Goal: Task Accomplishment & Management: Use online tool/utility

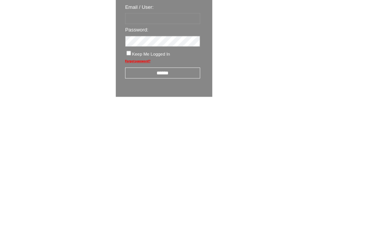
scroll to position [13, 0]
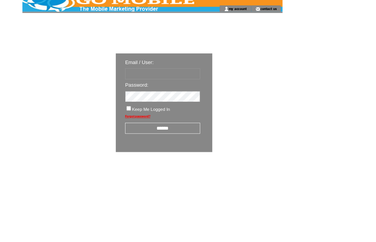
type input "********"
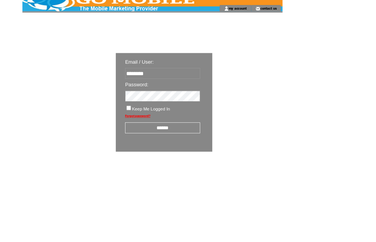
click at [207, 158] on input "******" at bounding box center [200, 157] width 92 height 13
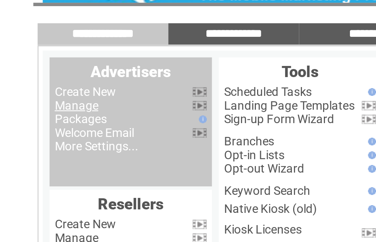
click at [41, 70] on link "Manage" at bounding box center [43, 73] width 20 height 6
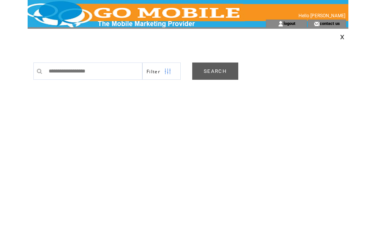
click at [216, 74] on link "SEARCH" at bounding box center [215, 71] width 46 height 17
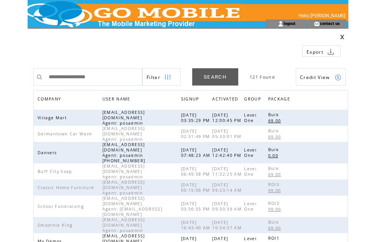
click at [55, 99] on span "COMPANY" at bounding box center [50, 99] width 25 height 11
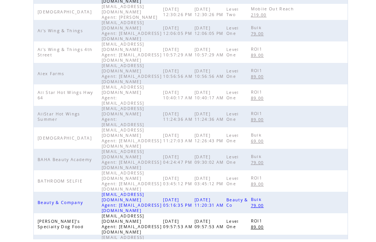
scroll to position [238, 0]
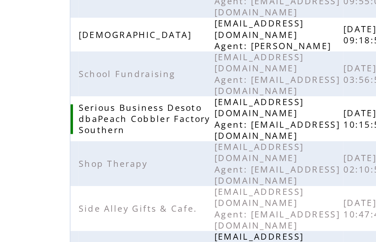
scroll to position [203, 0]
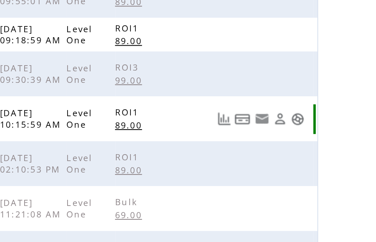
click at [335, 54] on link at bounding box center [338, 57] width 7 height 7
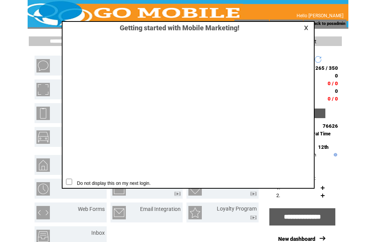
scroll to position [0, 0]
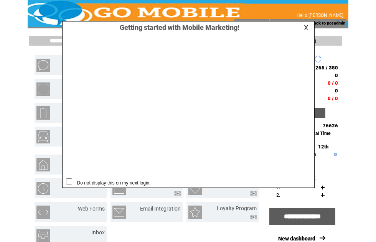
click at [306, 27] on link at bounding box center [307, 27] width 7 height 5
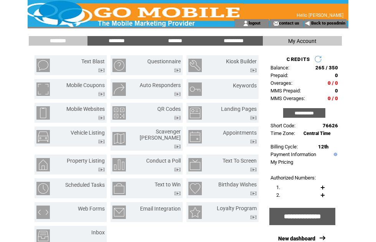
click at [177, 39] on input "*******" at bounding box center [175, 41] width 58 height 7
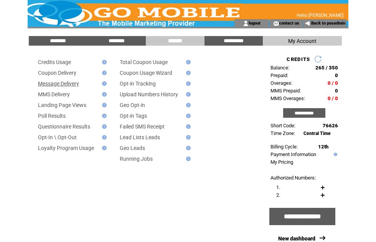
click at [76, 86] on link "Message Delivery" at bounding box center [58, 84] width 41 height 6
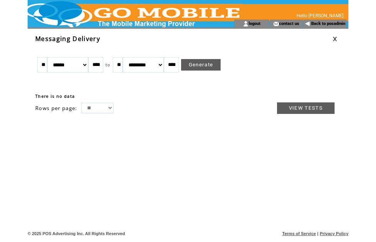
click at [336, 40] on link at bounding box center [335, 38] width 5 height 5
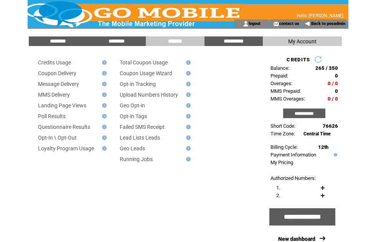
click at [63, 41] on input "********" at bounding box center [58, 41] width 58 height 7
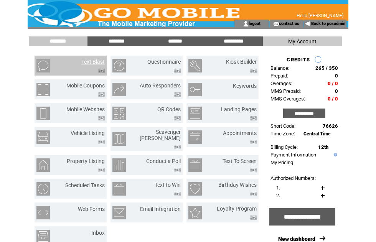
click at [94, 64] on link "Text Blast" at bounding box center [92, 62] width 23 height 6
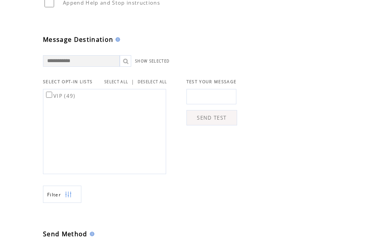
scroll to position [194, 0]
click at [120, 84] on link "SELECT ALL" at bounding box center [116, 81] width 24 height 5
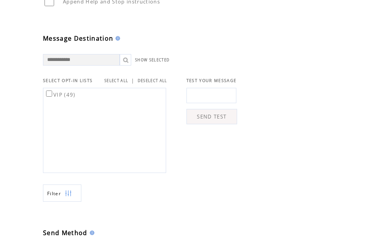
scroll to position [221, 0]
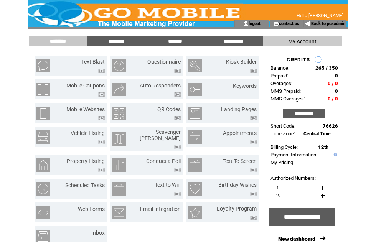
click at [97, 63] on link "Text Blast" at bounding box center [92, 62] width 23 height 6
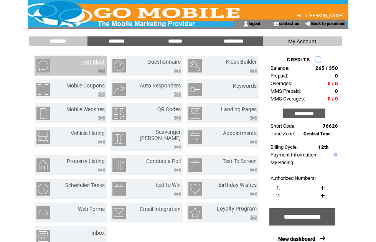
click at [96, 64] on link "Text Blast" at bounding box center [92, 62] width 23 height 6
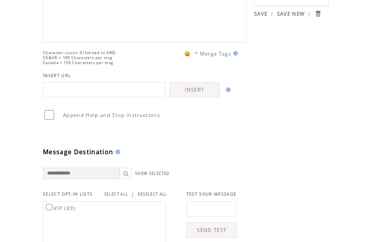
scroll to position [99, 0]
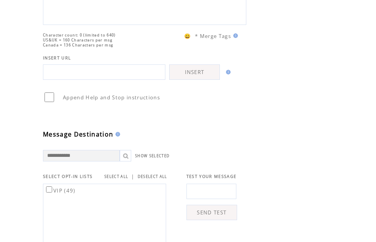
click at [115, 179] on link "SELECT ALL" at bounding box center [116, 176] width 24 height 5
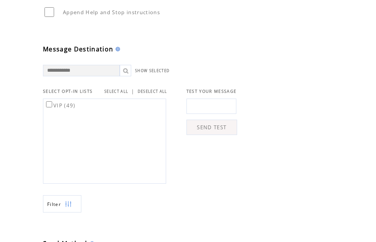
scroll to position [210, 0]
